Goal: Entertainment & Leisure: Consume media (video, audio)

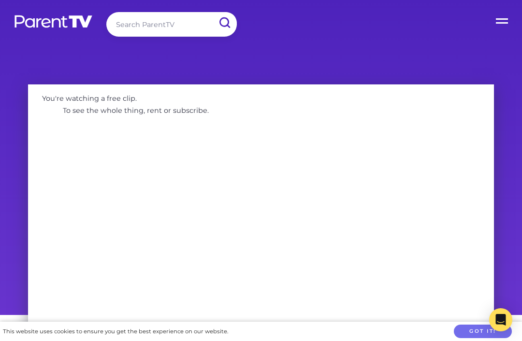
click at [475, 332] on button "Got it!" at bounding box center [483, 332] width 58 height 14
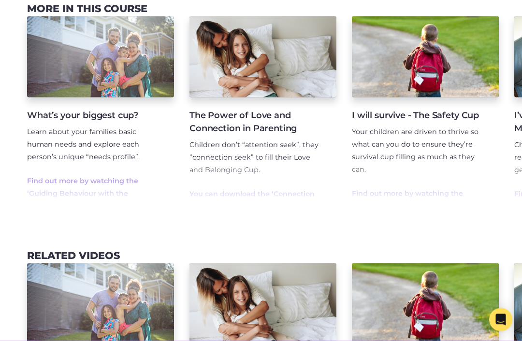
scroll to position [840, 0]
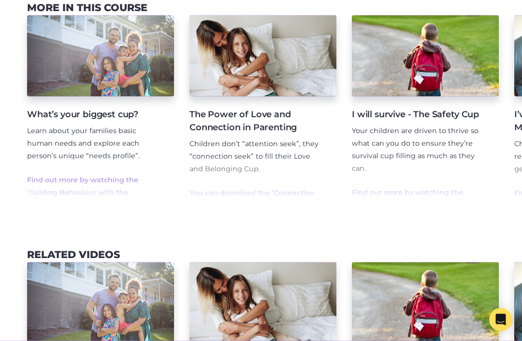
click at [114, 177] on link "Find out more by watching the ‘Guiding Behaviour with the Phoenix Cups’ course …" at bounding box center [82, 193] width 111 height 34
